Goal: Register for event/course

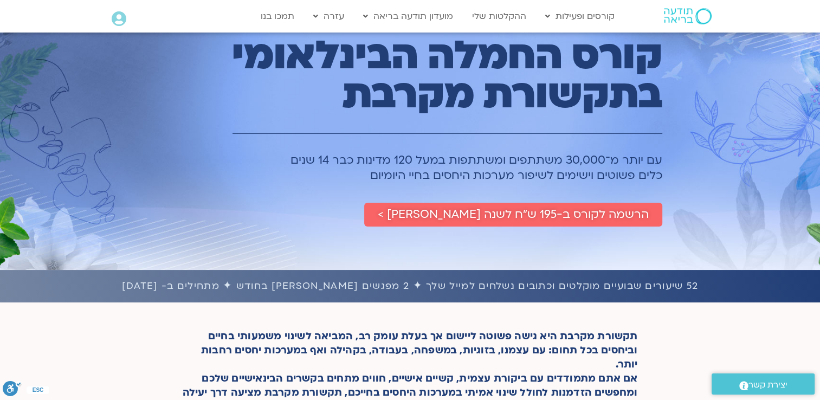
scroll to position [76, 0]
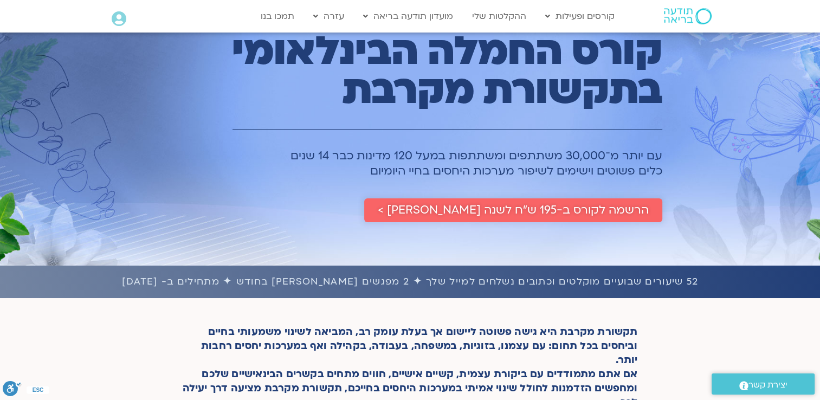
click at [627, 210] on span "הרשמה לקורס ב-195 ש״ח לשנה שלמה >" at bounding box center [513, 210] width 271 height 13
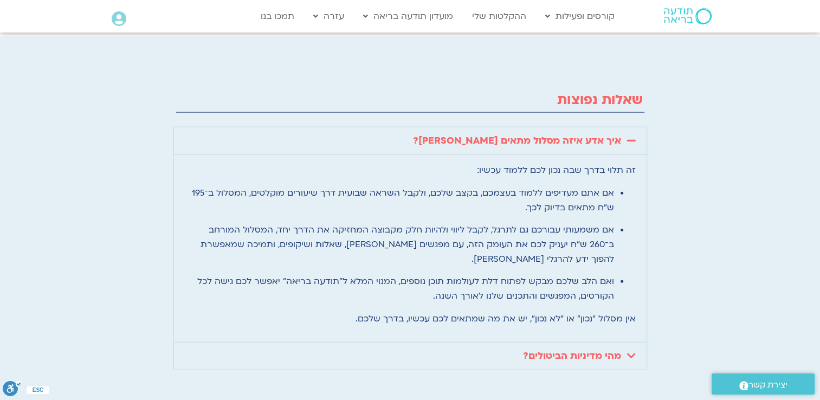
scroll to position [2536, 0]
